Goal: Information Seeking & Learning: Learn about a topic

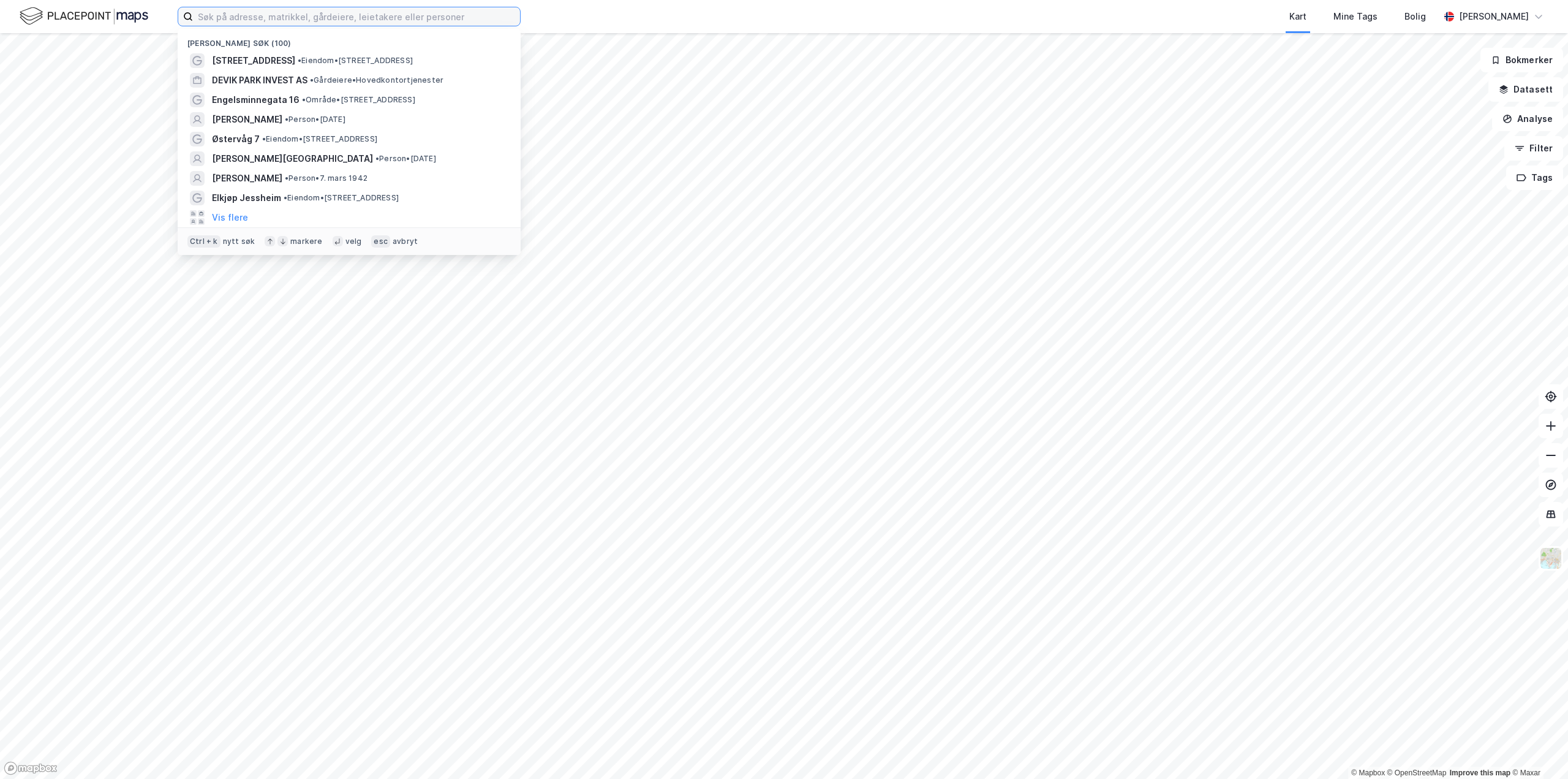
click at [281, 20] on input at bounding box center [356, 16] width 327 height 18
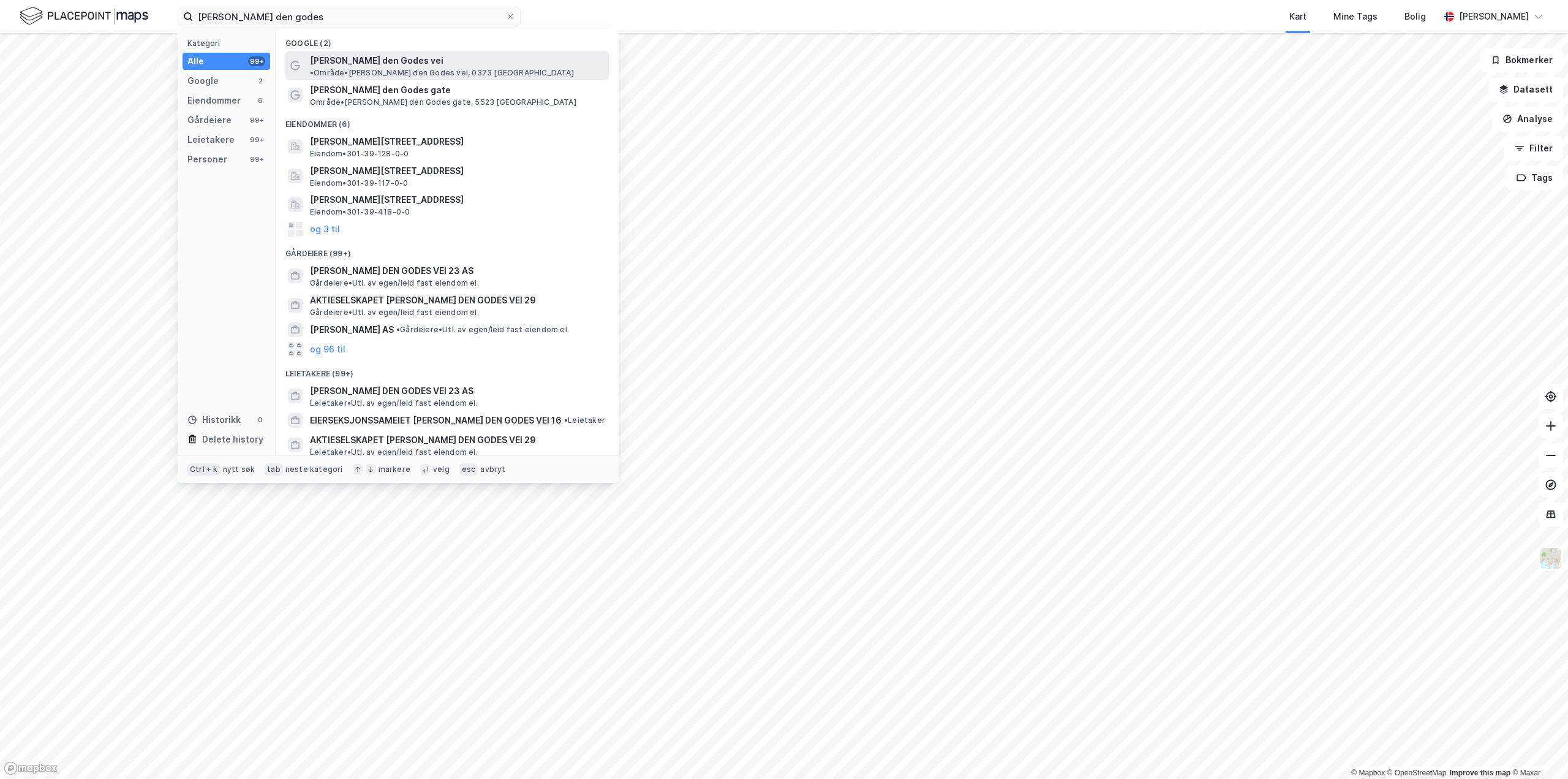
click at [362, 61] on span "[PERSON_NAME] den Godes vei" at bounding box center [376, 60] width 134 height 15
click at [302, 11] on input "[PERSON_NAME] den godes" at bounding box center [349, 16] width 312 height 18
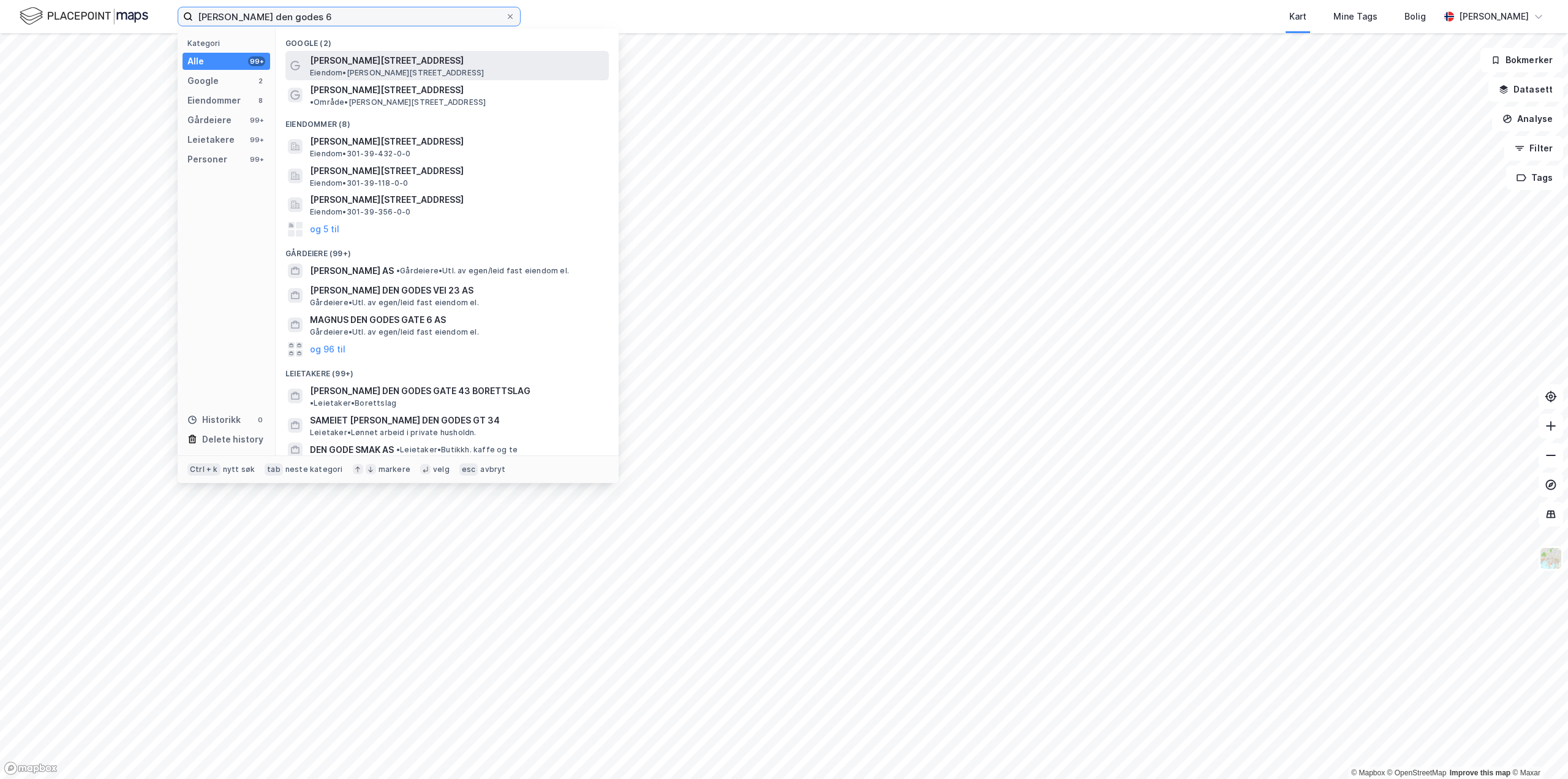
type input "[PERSON_NAME] den godes 6"
click at [359, 63] on span "[PERSON_NAME][STREET_ADDRESS]" at bounding box center [457, 60] width 294 height 15
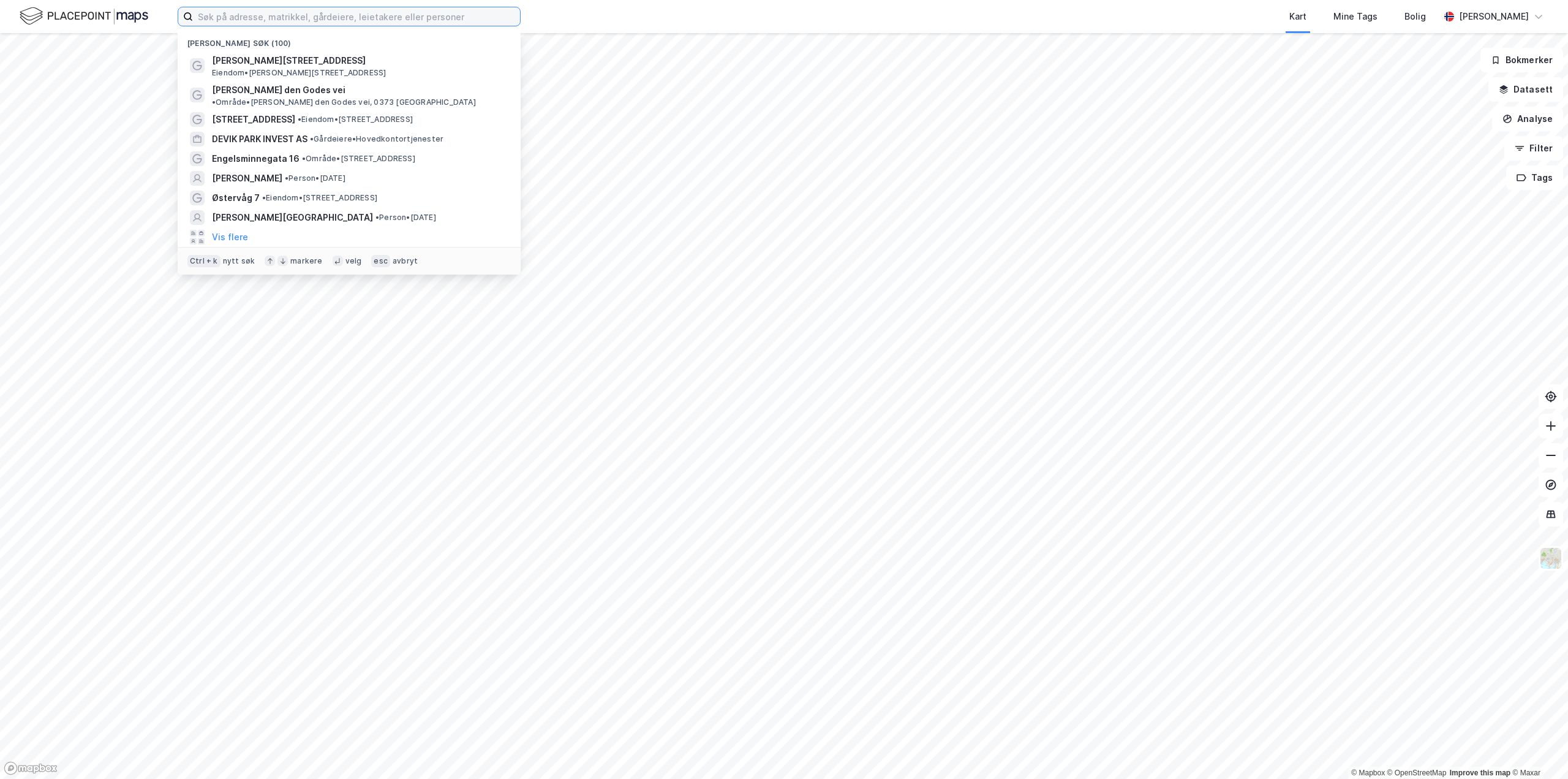
click at [276, 18] on input at bounding box center [356, 16] width 327 height 18
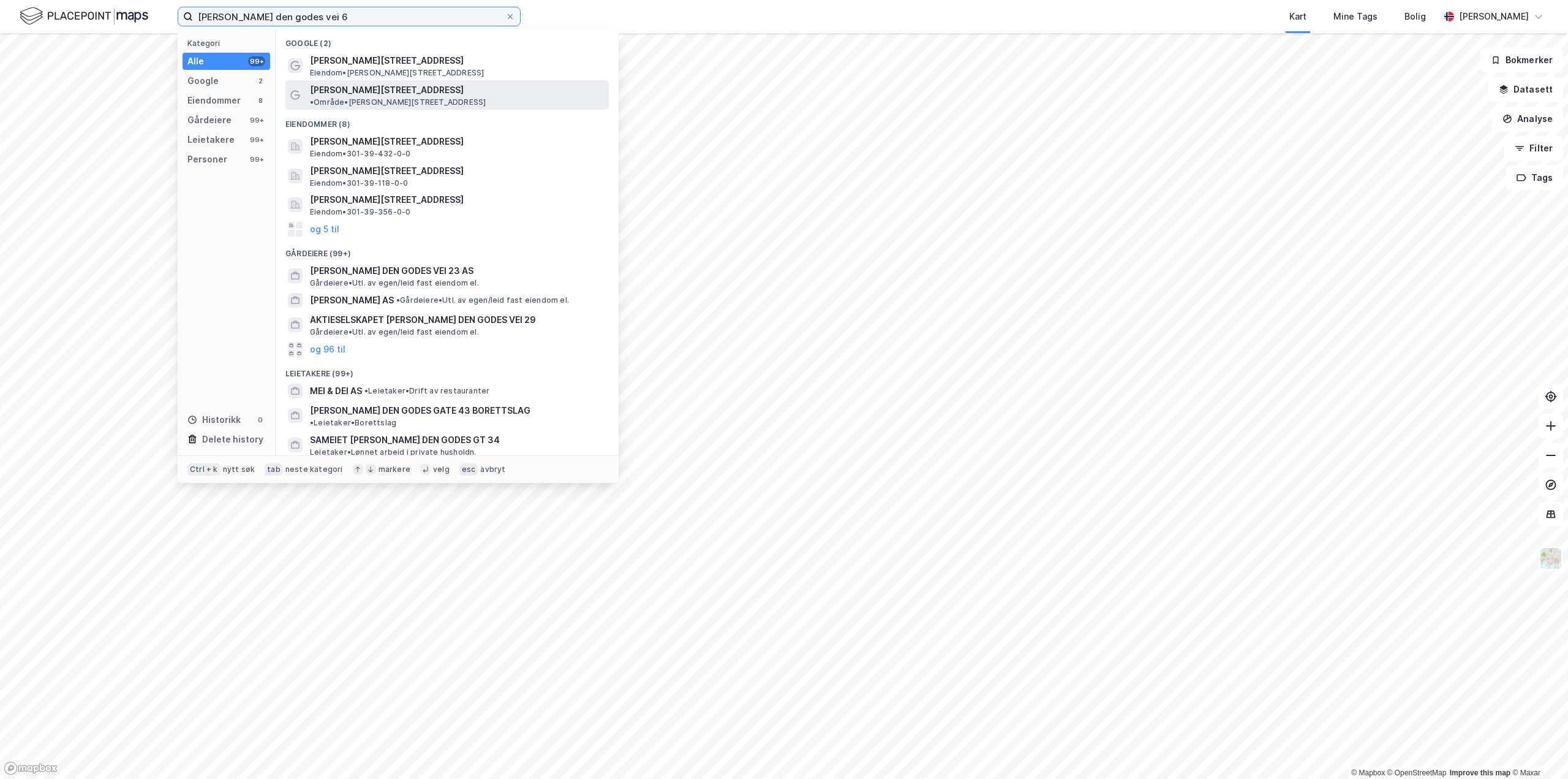
type input "[PERSON_NAME] den godes vei 6"
click at [386, 91] on span "[PERSON_NAME][STREET_ADDRESS]" at bounding box center [387, 89] width 154 height 15
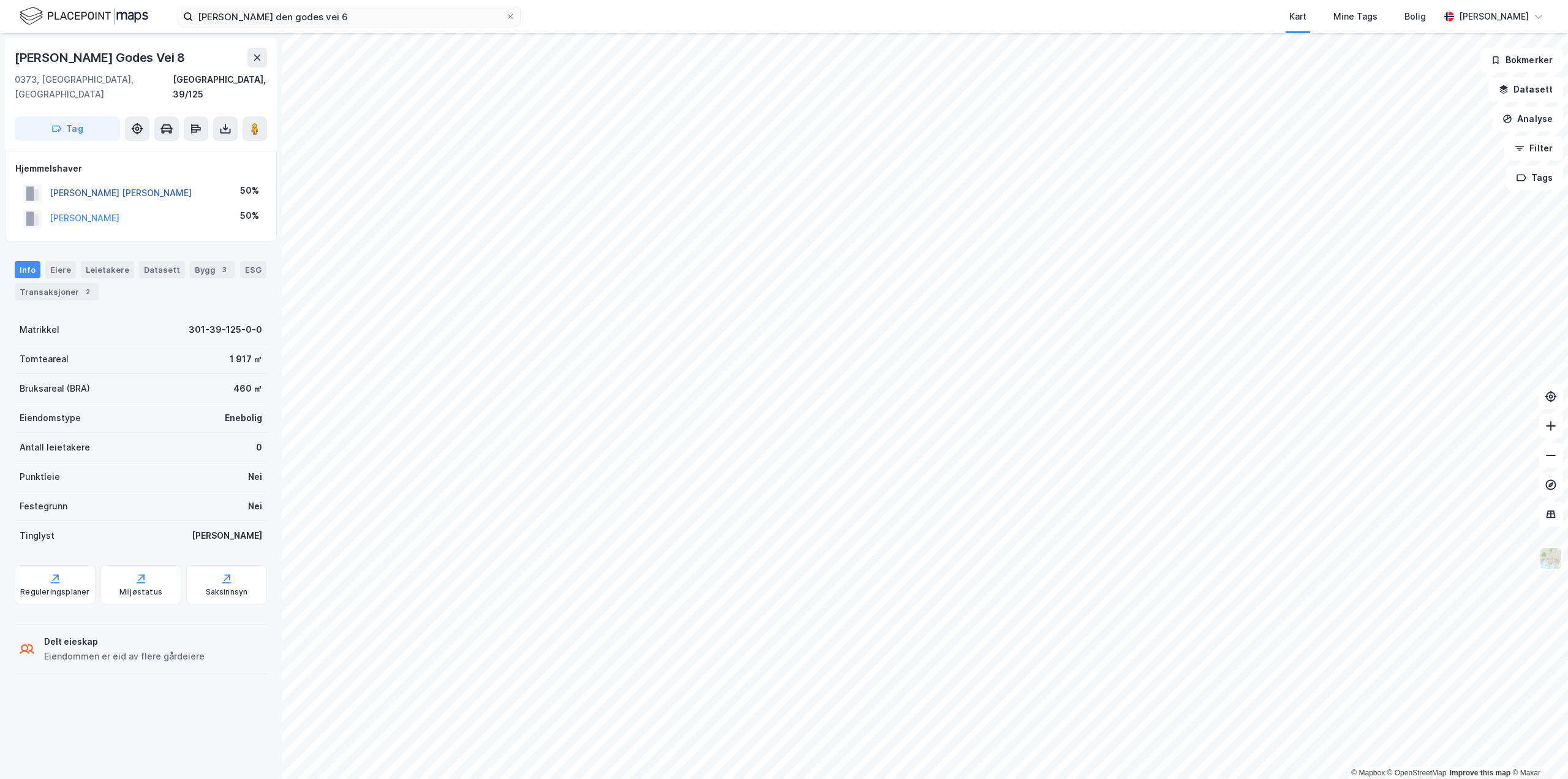
click at [0, 0] on button "[PERSON_NAME] [PERSON_NAME]" at bounding box center [0, 0] width 0 height 0
click at [0, 0] on button "[PERSON_NAME]" at bounding box center [0, 0] width 0 height 0
